Goal: Task Accomplishment & Management: Complete application form

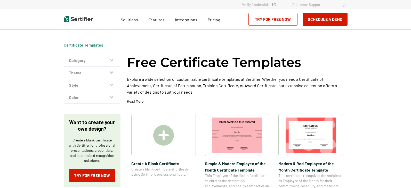
scroll to position [52, 0]
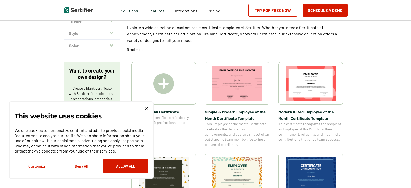
scroll to position [52, 0]
click at [168, 85] on img at bounding box center [163, 84] width 21 height 21
click at [149, 110] on div "This website uses cookies We use cookies to personalize content and ads, to pro…" at bounding box center [81, 141] width 144 height 78
click at [147, 110] on img at bounding box center [146, 108] width 3 height 3
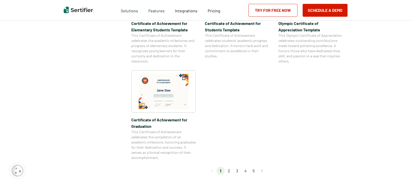
scroll to position [335, 0]
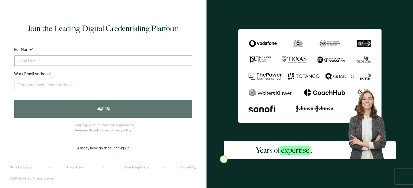
click at [58, 62] on input "text" at bounding box center [103, 61] width 178 height 10
type input "[PERSON_NAME]"
